Goal: Task Accomplishment & Management: Manage account settings

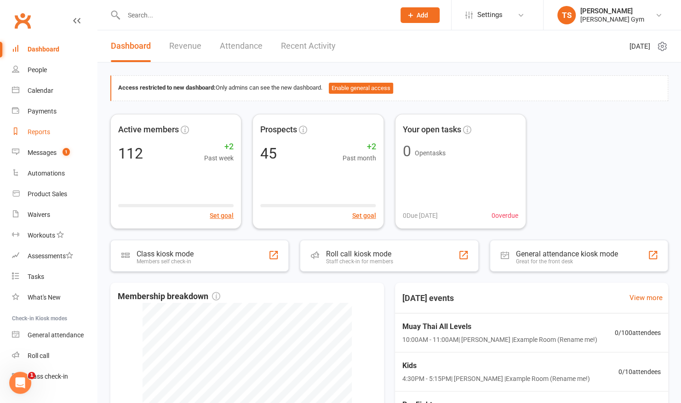
click at [46, 152] on div "Messages" at bounding box center [42, 152] width 29 height 7
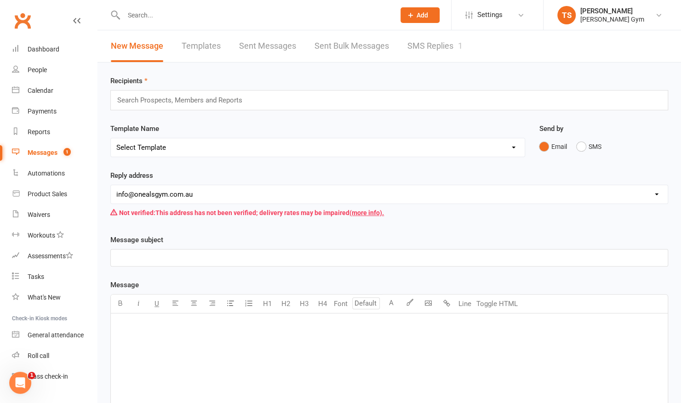
click at [412, 49] on link "SMS Replies 1" at bounding box center [435, 46] width 55 height 32
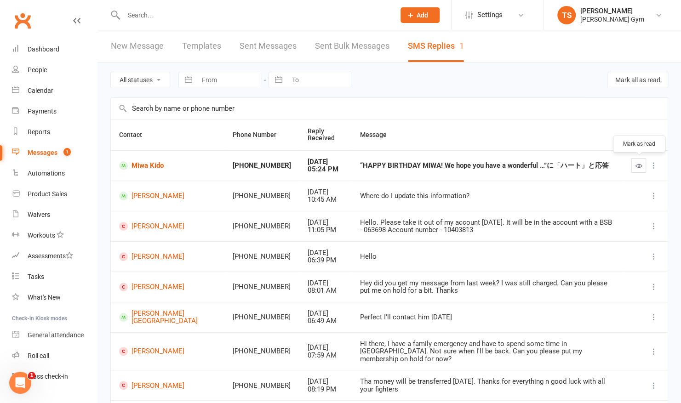
click at [636, 167] on icon "button" at bounding box center [639, 165] width 7 height 7
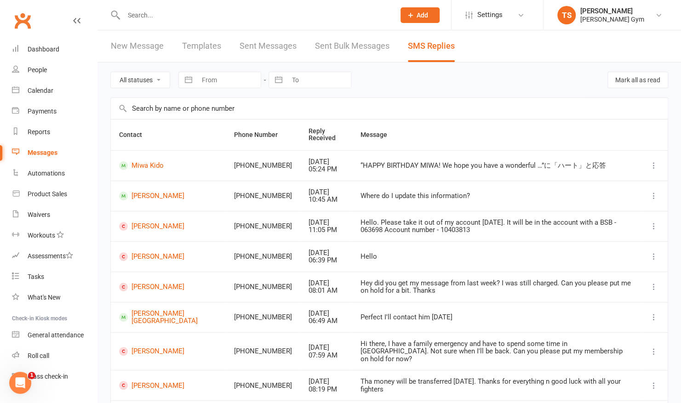
click at [438, 165] on div "“HAPPY BIRTHDAY MIWA! We hope you have a wonderful …”に「ハート」と応答" at bounding box center [496, 166] width 272 height 8
drag, startPoint x: 559, startPoint y: 166, endPoint x: 497, endPoint y: 173, distance: 62.1
click at [497, 173] on td "“HAPPY BIRTHDAY MIWA! We hope you have a wonderful …”に「ハート」と応答" at bounding box center [496, 165] width 288 height 30
click at [50, 47] on div "Dashboard" at bounding box center [44, 49] width 32 height 7
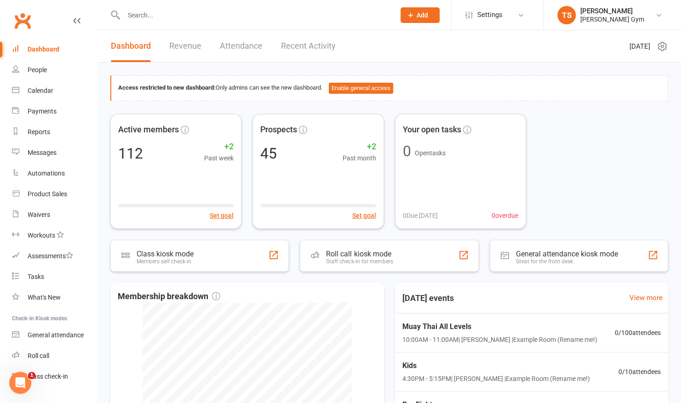
click at [196, 44] on link "Revenue" at bounding box center [185, 46] width 32 height 32
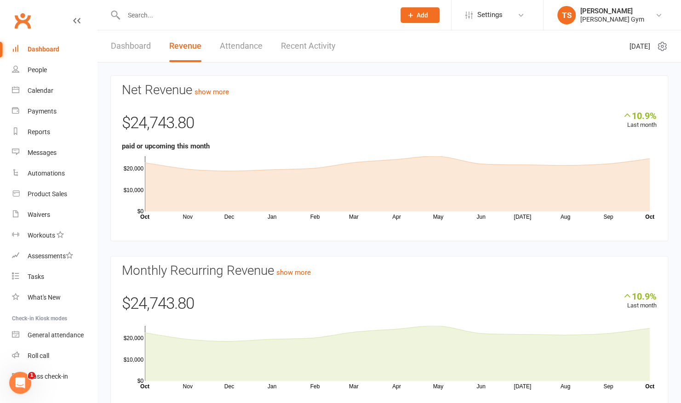
click at [135, 46] on link "Dashboard" at bounding box center [131, 46] width 40 height 32
